Goal: Transaction & Acquisition: Purchase product/service

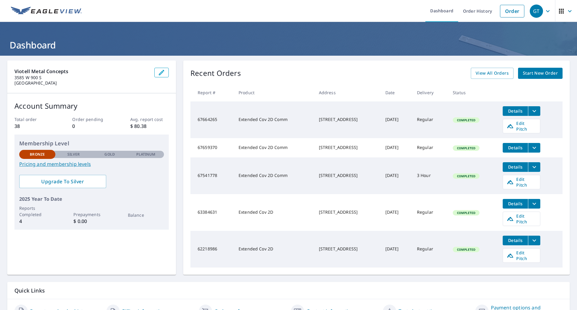
click at [67, 155] on p "Silver" at bounding box center [73, 153] width 13 height 5
click at [68, 155] on p "Silver" at bounding box center [73, 153] width 13 height 5
click at [65, 167] on link "Pricing and membership levels" at bounding box center [91, 163] width 145 height 7
click at [500, 15] on link "Order" at bounding box center [512, 11] width 24 height 13
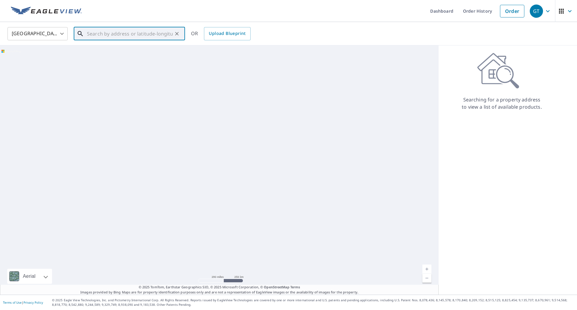
click at [108, 30] on input "text" at bounding box center [130, 33] width 86 height 17
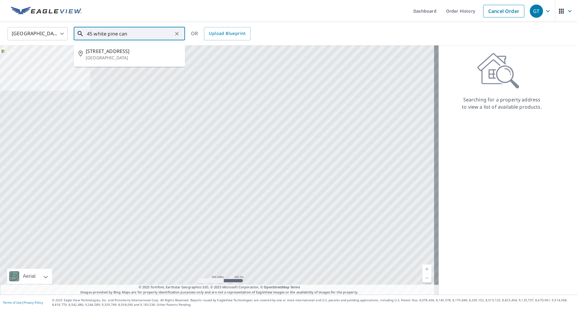
click at [125, 50] on span "[STREET_ADDRESS]" at bounding box center [133, 50] width 94 height 7
type input "[STREET_ADDRESS]"
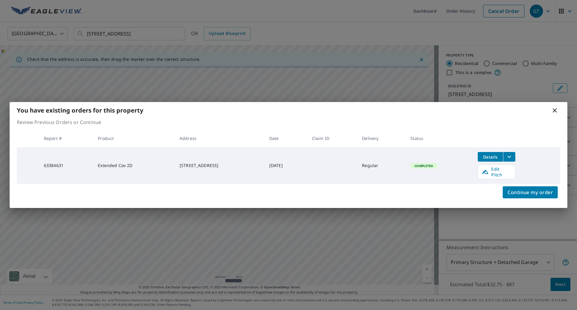
click at [499, 158] on span "Details" at bounding box center [490, 157] width 18 height 6
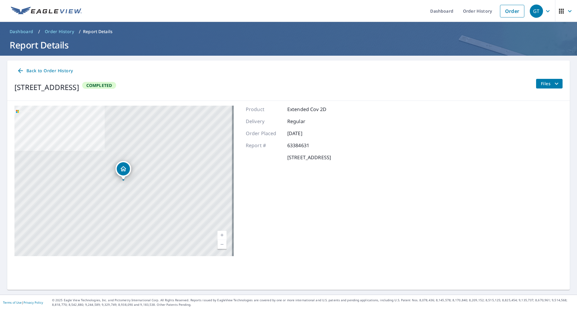
click at [311, 109] on p "Extended Cov 2D" at bounding box center [306, 109] width 39 height 7
click at [38, 71] on span "Back to Order History" at bounding box center [45, 71] width 56 height 8
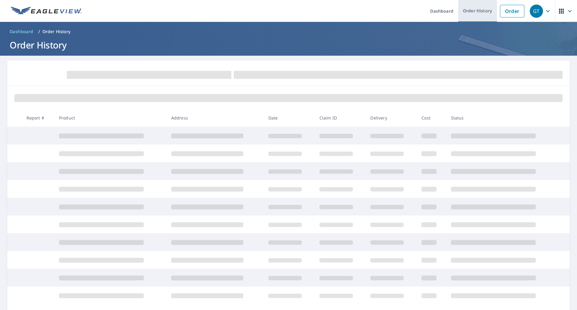
click at [488, 9] on link "Order History" at bounding box center [477, 11] width 39 height 22
click at [500, 11] on link "Order" at bounding box center [512, 11] width 24 height 13
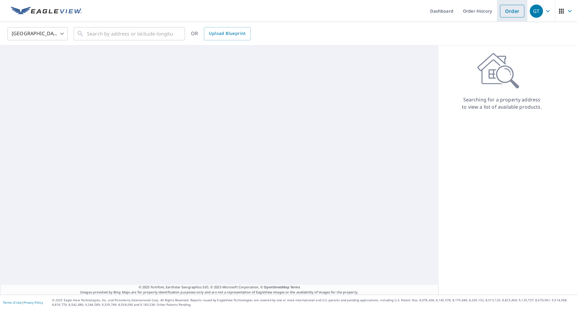
click at [500, 11] on link "Order" at bounding box center [512, 11] width 24 height 13
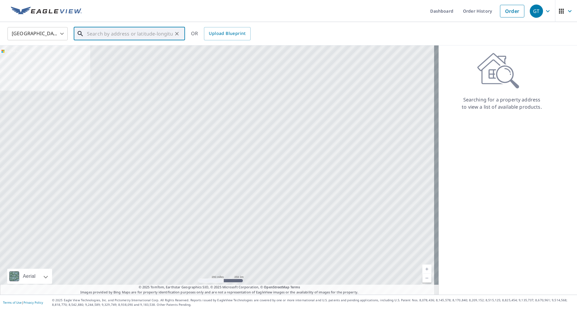
click at [115, 34] on input "text" at bounding box center [130, 33] width 86 height 17
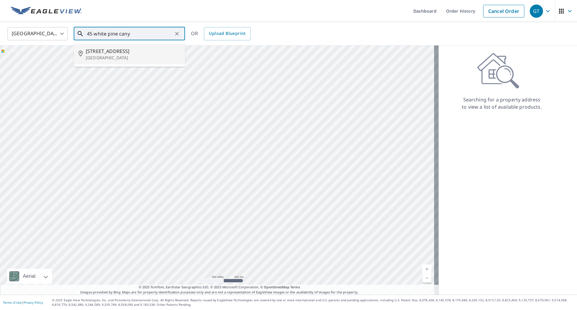
click at [115, 48] on span "[STREET_ADDRESS]" at bounding box center [133, 50] width 94 height 7
type input "[STREET_ADDRESS]"
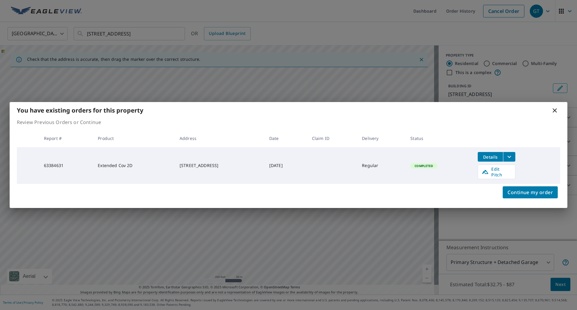
click at [552, 113] on icon at bounding box center [554, 110] width 7 height 7
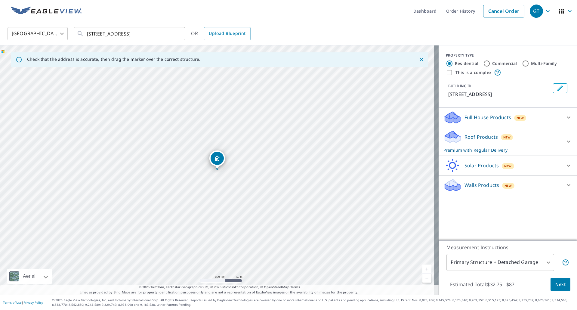
click at [480, 140] on p "Roof Products" at bounding box center [480, 136] width 33 height 7
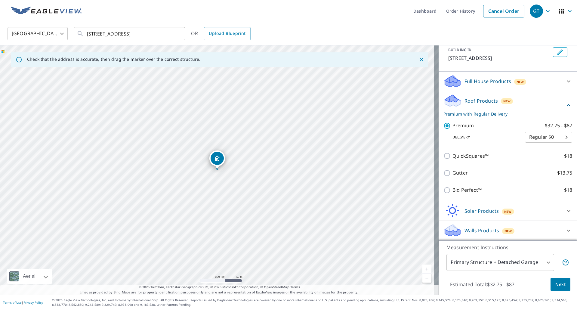
scroll to position [43, 0]
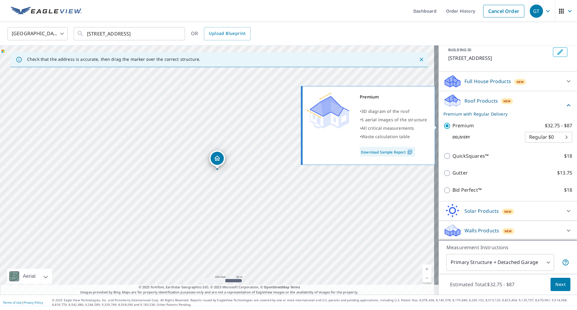
click at [443, 124] on input "Premium $32.75 - $87" at bounding box center [447, 125] width 9 height 7
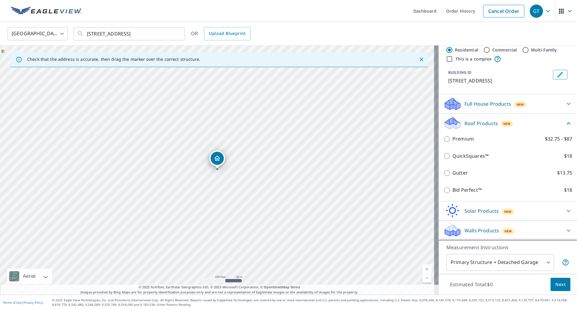
scroll to position [21, 0]
click at [475, 124] on p "Roof Products" at bounding box center [480, 123] width 33 height 7
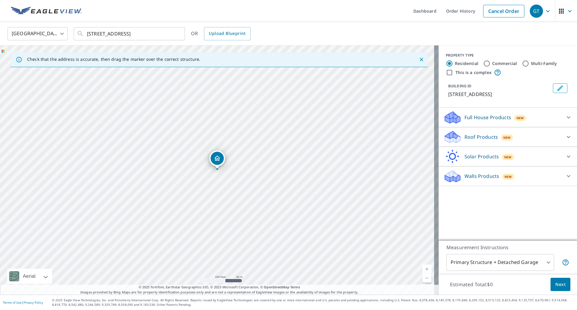
scroll to position [0, 0]
click at [473, 140] on div "Roof Products New" at bounding box center [502, 137] width 118 height 14
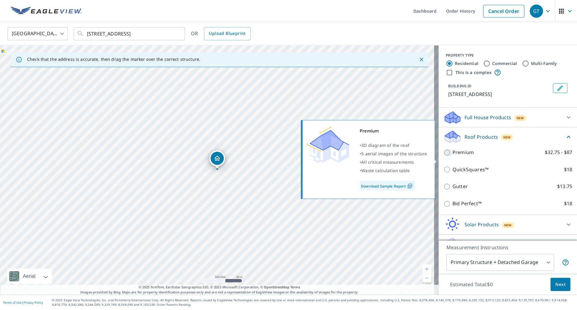
click at [443, 156] on input "Premium $32.75 - $87" at bounding box center [447, 152] width 9 height 7
checkbox input "true"
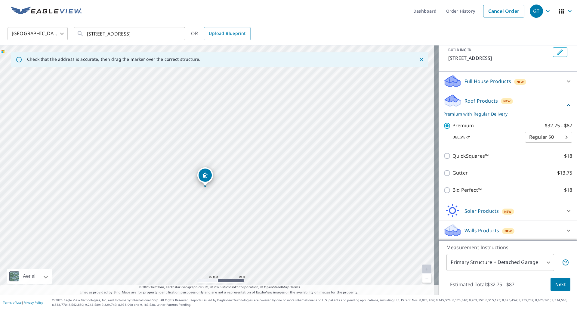
scroll to position [43, 0]
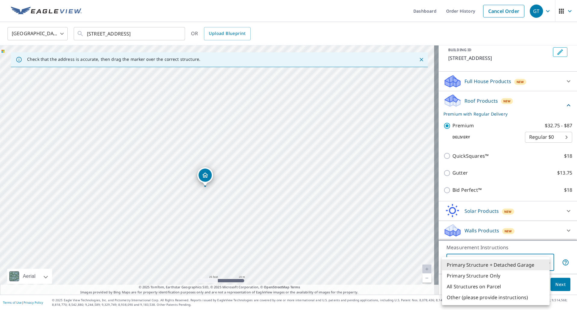
click at [532, 257] on body "GT GT Dashboard Order History Cancel Order GT [GEOGRAPHIC_DATA] [GEOGRAPHIC_DAT…" at bounding box center [288, 155] width 577 height 310
click at [491, 285] on li "All Structures on Parcel" at bounding box center [496, 286] width 108 height 11
type input "3"
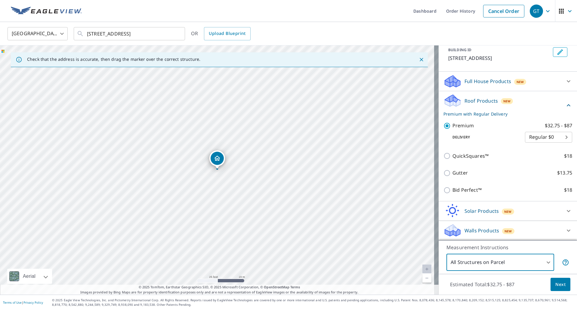
click at [555, 285] on span "Next" at bounding box center [560, 284] width 10 height 8
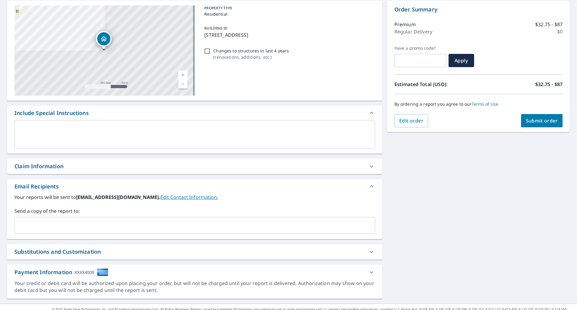
scroll to position [60, 0]
click at [61, 138] on textarea at bounding box center [195, 133] width 352 height 17
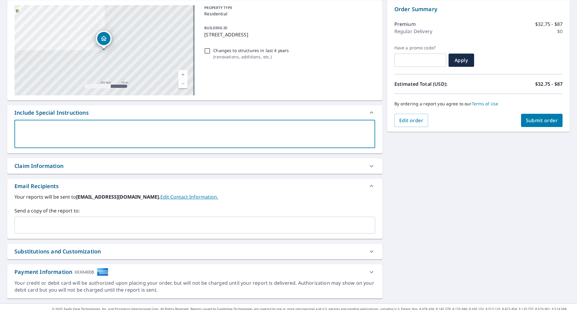
type textarea "P"
type textarea "x"
type textarea "PL"
type textarea "x"
type textarea "PLE"
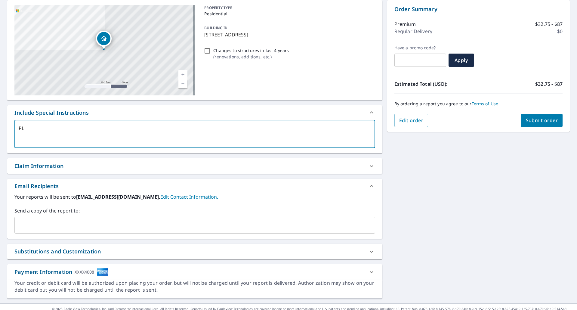
type textarea "x"
type textarea "PLEA"
type textarea "x"
type textarea "PLEAS"
type textarea "x"
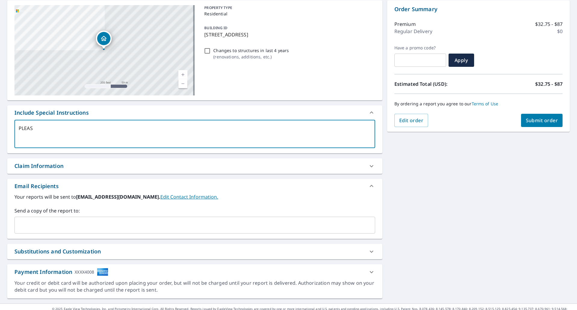
type textarea "PLEASE"
type textarea "x"
type textarea "PLEASE"
type textarea "x"
type textarea "PLEASE N"
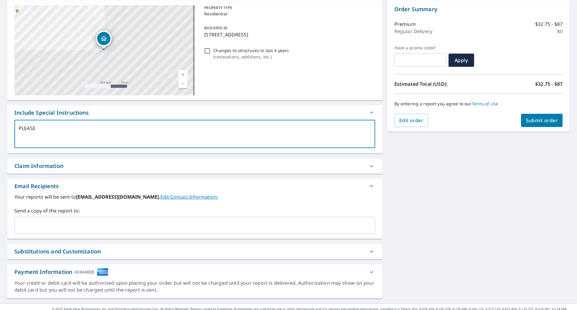
type textarea "x"
type textarea "PLEASE"
type textarea "x"
type textarea "PLEASE I"
type textarea "x"
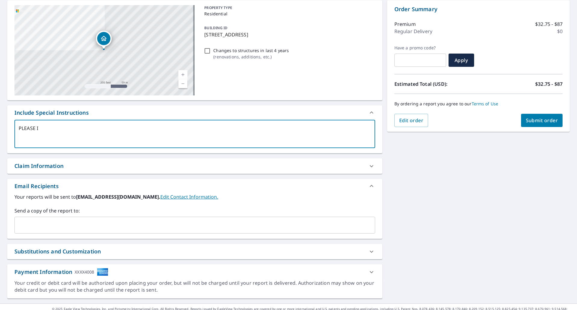
type textarea "PLEASE IN"
type textarea "x"
type textarea "PLEASE INC"
type textarea "x"
type textarea "PLEASE INCL"
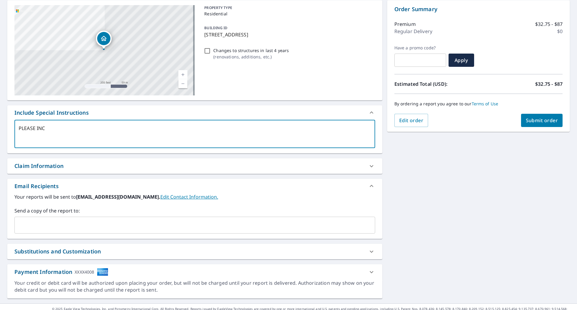
type textarea "x"
type textarea "PLEASE INCLU"
type textarea "x"
type textarea "PLEASE INCLUD"
type textarea "x"
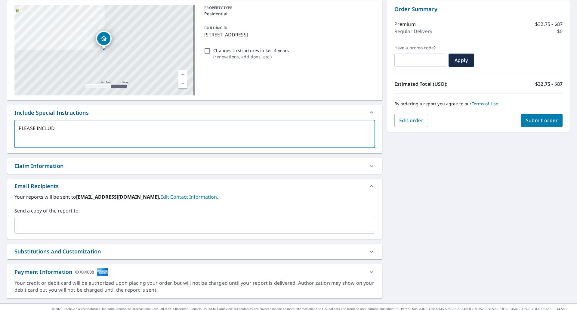
type textarea "PLEASE INCLUDE"
type textarea "x"
type textarea "PLEASE INCLUDE"
type textarea "x"
type textarea "PLEASE INCLUDE P"
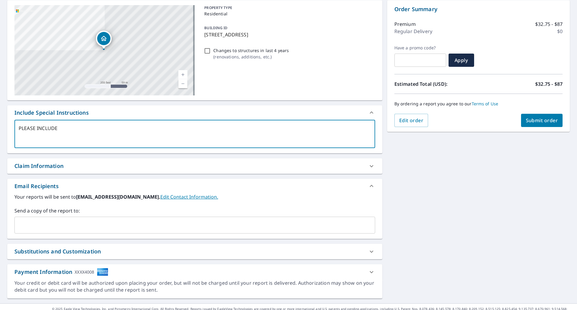
type textarea "x"
type textarea "PLEASE INCLUDE PI"
type textarea "x"
type textarea "PLEASE INCLUDE PIT"
type textarea "x"
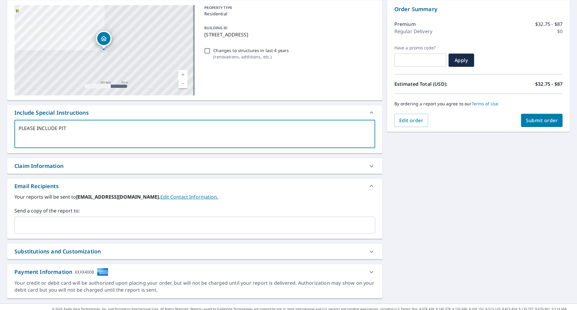
type textarea "PLEASE INCLUDE PITC"
type textarea "x"
type textarea "PLEASE INCLUDE PITCH"
type textarea "x"
type textarea "PLEASE INCLUDE PITCH!"
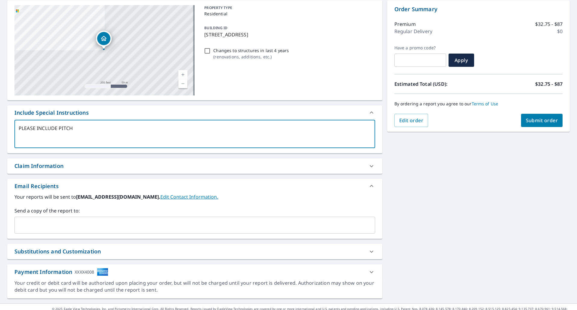
type textarea "x"
type textarea "PLEASE INCLUDE PITCH!!"
type textarea "x"
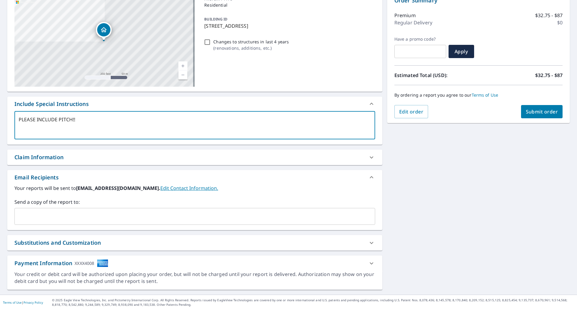
scroll to position [0, 0]
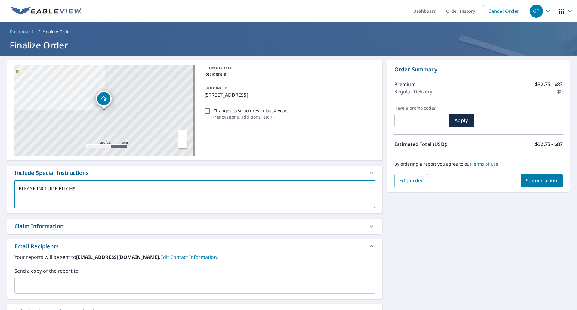
type textarea "PLEASE INCLUDE PITCH!!"
click at [546, 11] on icon "button" at bounding box center [547, 11] width 7 height 7
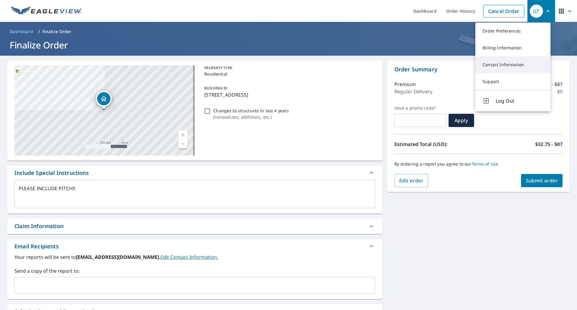
click at [504, 65] on link "Contact Information" at bounding box center [512, 64] width 75 height 17
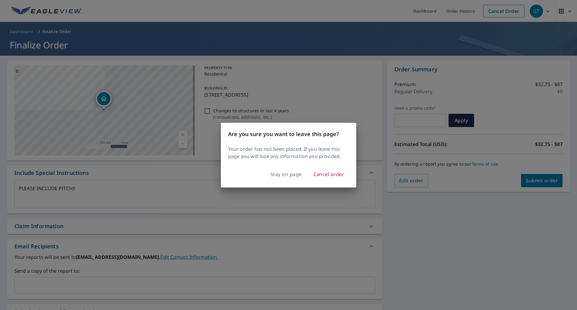
click at [289, 175] on span "Stay on page" at bounding box center [285, 174] width 31 height 8
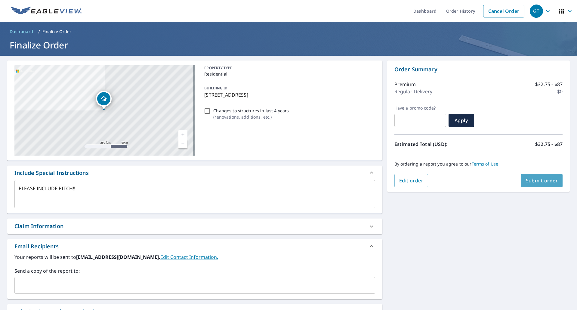
click at [531, 183] on span "Submit order" at bounding box center [541, 180] width 32 height 7
type textarea "x"
